Goal: Book appointment/travel/reservation

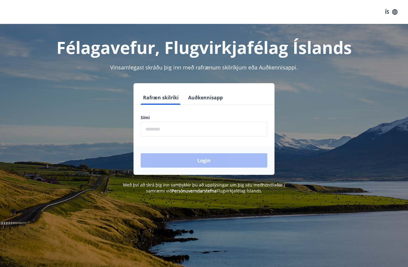
click at [193, 127] on input "phone" at bounding box center [204, 129] width 127 height 15
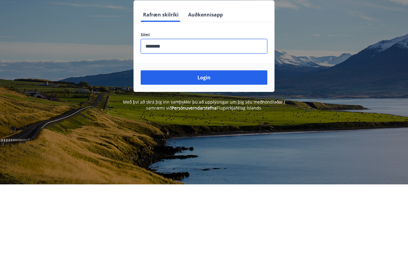
type input "********"
click at [221, 153] on button "Login" at bounding box center [204, 160] width 127 height 14
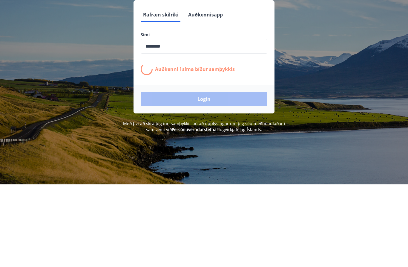
scroll to position [57, 0]
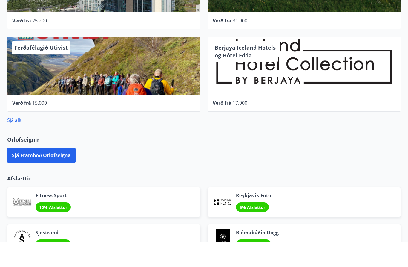
scroll to position [222, 0]
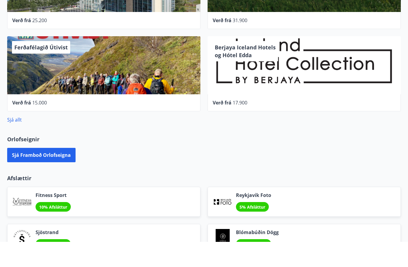
click at [65, 173] on button "Sjá framboð orlofseigna" at bounding box center [41, 180] width 68 height 14
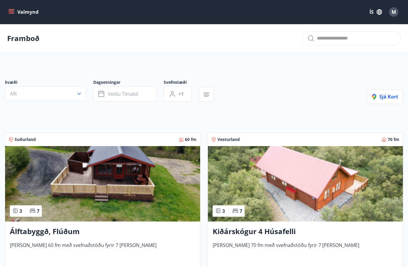
click at [9, 13] on icon "menu" at bounding box center [11, 12] width 6 height 6
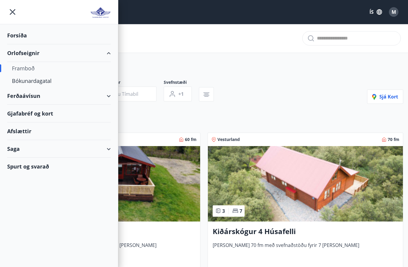
click at [51, 83] on div "Bókunardagatal" at bounding box center [59, 80] width 94 height 13
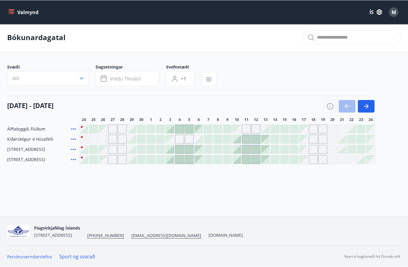
scroll to position [6, 0]
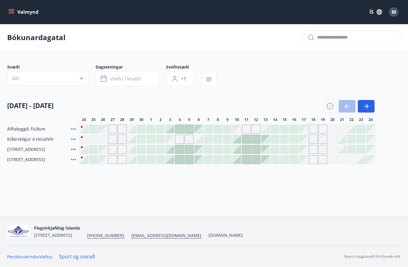
click at [306, 125] on div "Gráir dagar eru ekki bókanlegir" at bounding box center [304, 129] width 8 height 8
click at [240, 135] on div at bounding box center [237, 139] width 8 height 8
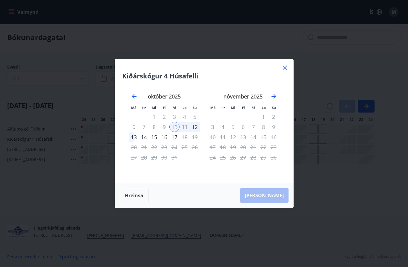
click at [287, 67] on icon at bounding box center [285, 67] width 7 height 7
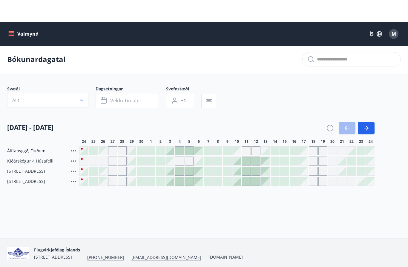
scroll to position [0, 0]
